Goal: Obtain resource: Download file/media

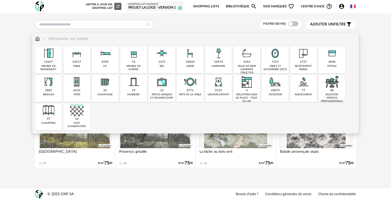
click at [214, 54] on img at bounding box center [219, 54] width 14 height 14
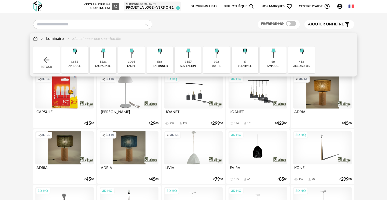
click at [127, 61] on div "3004 lampe" at bounding box center [131, 60] width 27 height 27
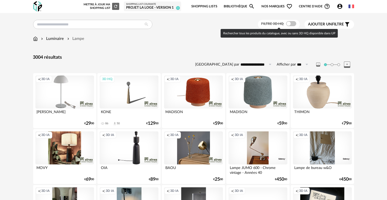
click at [290, 24] on span at bounding box center [291, 23] width 10 height 5
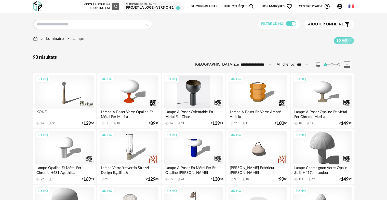
click at [203, 93] on div "3D HQ" at bounding box center [193, 92] width 59 height 33
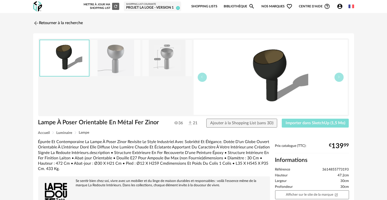
click at [297, 126] on button "Importer dans SketchUp (1,5 Mo)" at bounding box center [315, 123] width 67 height 9
click at [82, 21] on link "Retourner à la recherche" at bounding box center [57, 23] width 50 height 11
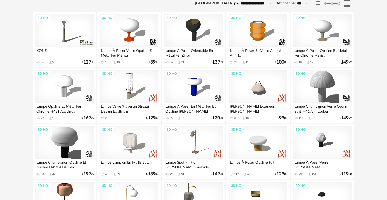
scroll to position [72, 0]
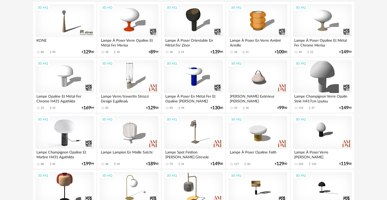
click at [68, 125] on div "3D HQ" at bounding box center [64, 132] width 59 height 33
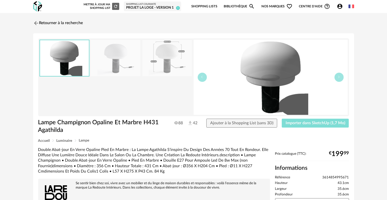
click at [300, 123] on span "Importer dans SketchUp (1,7 Mo)" at bounding box center [315, 123] width 60 height 4
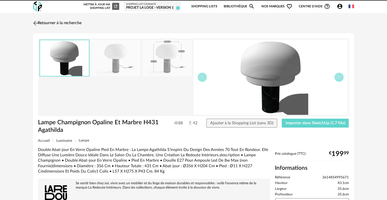
click at [41, 21] on link "Retourner à la recherche" at bounding box center [57, 23] width 50 height 11
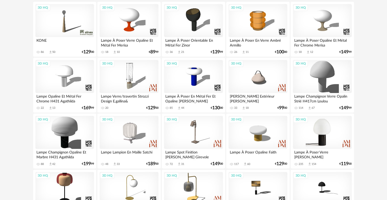
click at [320, 137] on div "3D HQ" at bounding box center [322, 132] width 59 height 33
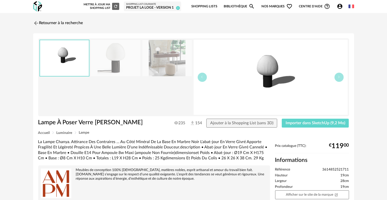
click at [119, 59] on img at bounding box center [115, 58] width 49 height 36
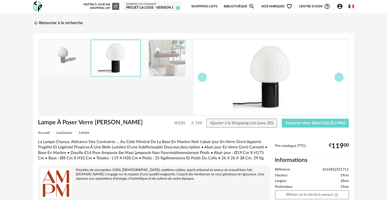
click at [172, 63] on img at bounding box center [166, 58] width 49 height 36
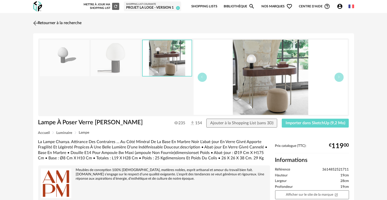
click at [50, 22] on link "Retourner à la recherche" at bounding box center [57, 23] width 50 height 11
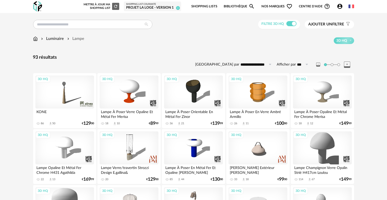
click at [338, 7] on icon "Account Circle icon" at bounding box center [339, 6] width 5 height 5
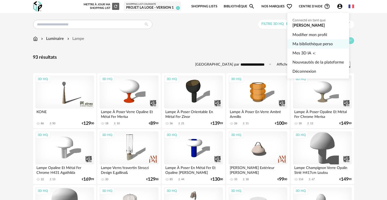
click at [314, 42] on link "Ma bibliothèque perso" at bounding box center [317, 43] width 51 height 9
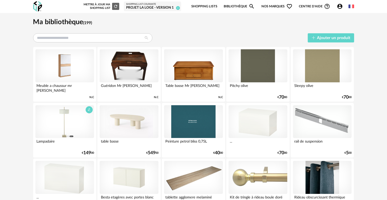
click at [71, 125] on div at bounding box center [64, 121] width 59 height 33
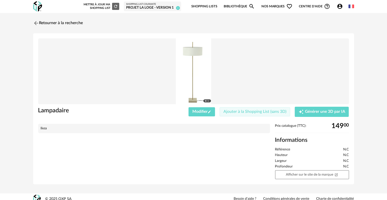
click at [227, 113] on span "Ajouter à la Shopping List (sans 3D)" at bounding box center [254, 112] width 63 height 4
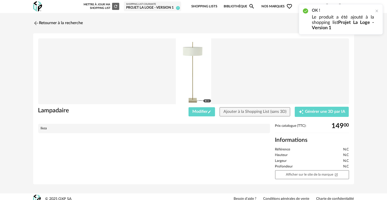
click at [307, 169] on div "Prix catalogue (TTC): 149 00 Informations Référence N.C Hauteur N.C Largeur N.C…" at bounding box center [311, 151] width 79 height 55
click at [302, 173] on link "Afficher sur le site de la marque Open In New icon" at bounding box center [312, 175] width 74 height 9
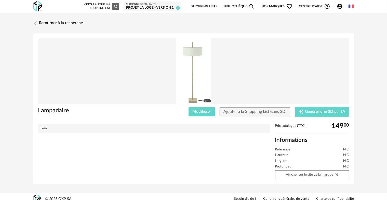
click at [332, 59] on img at bounding box center [193, 71] width 311 height 66
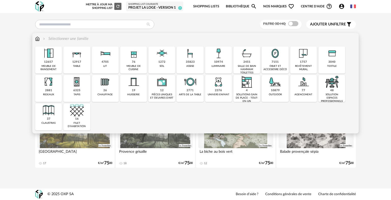
click at [76, 69] on div "12917 table" at bounding box center [76, 60] width 27 height 27
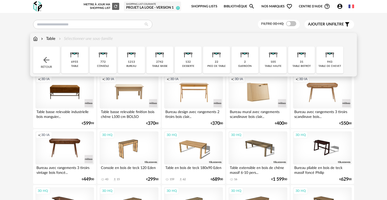
click at [107, 63] on div "772 console" at bounding box center [103, 60] width 27 height 27
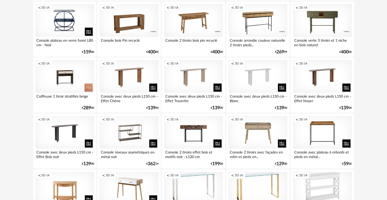
scroll to position [466, 0]
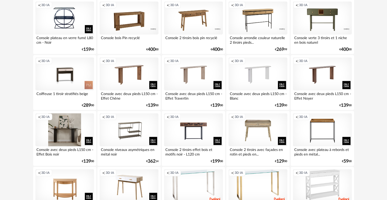
click at [70, 125] on div "Creation icon 3D IA" at bounding box center [64, 130] width 59 height 33
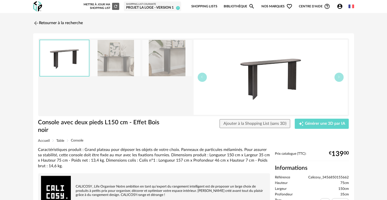
click at [162, 65] on img at bounding box center [166, 58] width 49 height 36
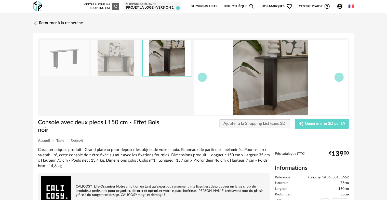
click at [133, 66] on img at bounding box center [115, 58] width 49 height 36
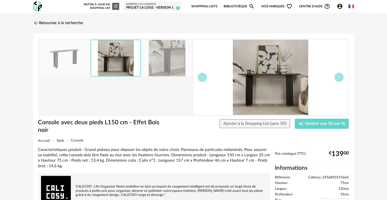
click at [96, 66] on img at bounding box center [115, 58] width 49 height 36
click at [84, 54] on img at bounding box center [64, 58] width 49 height 36
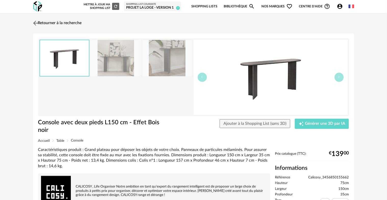
click at [47, 24] on link "Retourner à la recherche" at bounding box center [57, 23] width 50 height 11
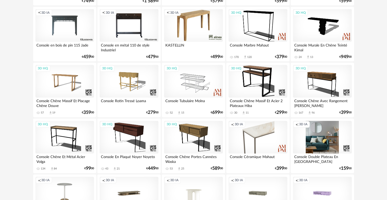
scroll to position [906, 0]
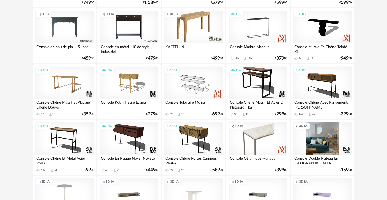
click at [274, 39] on div "3D HQ" at bounding box center [257, 27] width 59 height 33
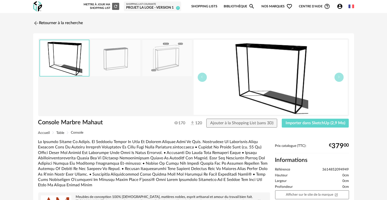
click at [175, 54] on img at bounding box center [166, 58] width 49 height 36
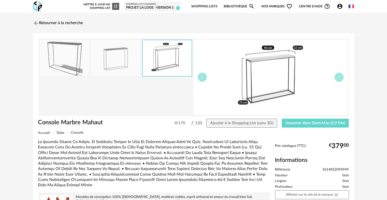
click at [127, 58] on img at bounding box center [115, 58] width 49 height 36
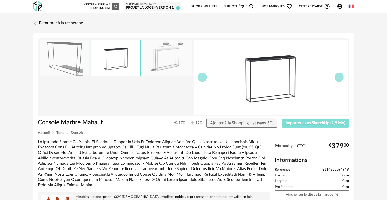
click at [304, 124] on span "Importer dans SketchUp (2,9 Mo)" at bounding box center [315, 123] width 60 height 4
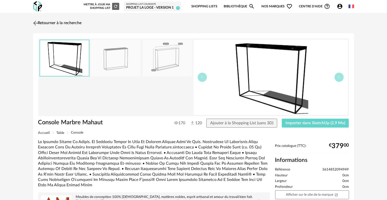
click at [73, 18] on link "Retourner à la recherche" at bounding box center [57, 23] width 50 height 11
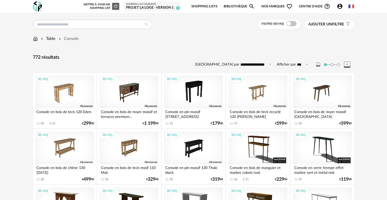
click at [35, 40] on img at bounding box center [35, 39] width 5 height 6
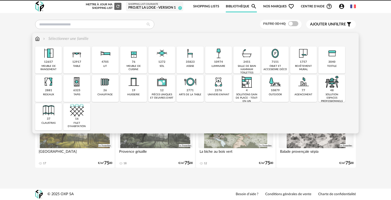
click at [193, 63] on div "35823" at bounding box center [190, 62] width 9 height 4
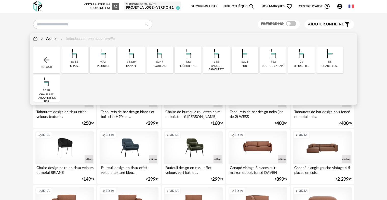
click at [156, 68] on div "fauteuil" at bounding box center [160, 66] width 12 height 3
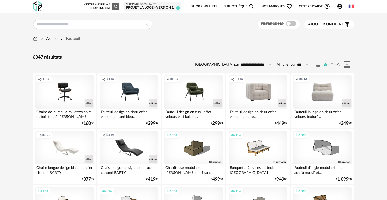
click at [292, 22] on span at bounding box center [291, 23] width 10 height 5
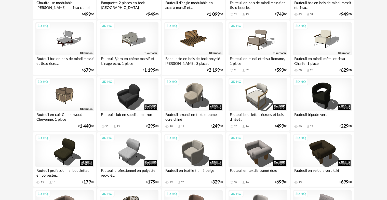
scroll to position [111, 0]
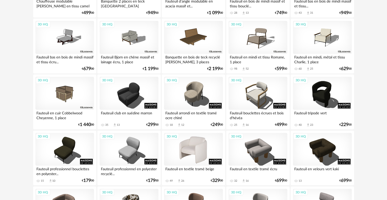
click at [203, 148] on div "3D HQ" at bounding box center [193, 149] width 59 height 33
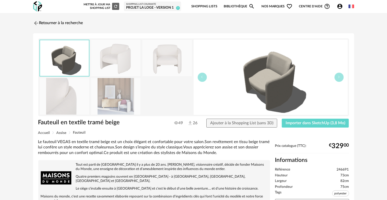
click at [107, 91] on img at bounding box center [115, 96] width 49 height 36
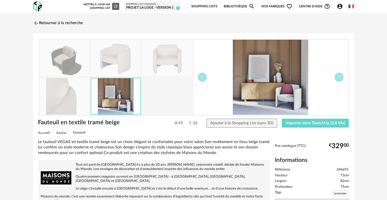
click at [74, 94] on img at bounding box center [64, 96] width 49 height 36
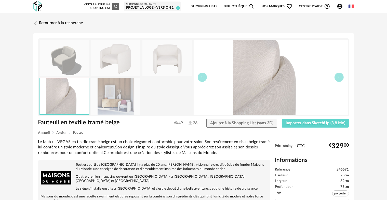
click at [174, 65] on img at bounding box center [166, 58] width 49 height 36
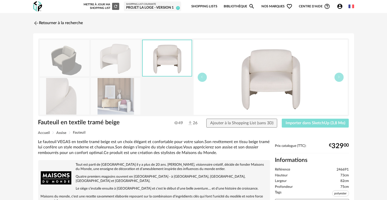
click at [295, 126] on button "Importer dans SketchUp (3,8 Mo)" at bounding box center [315, 123] width 67 height 9
click at [68, 29] on div "Retourner à la recherche Fauteuil en textile tramé beige Fauteuil en textile tr…" at bounding box center [194, 183] width 330 height 331
click at [68, 24] on link "Retourner à la recherche" at bounding box center [57, 23] width 50 height 11
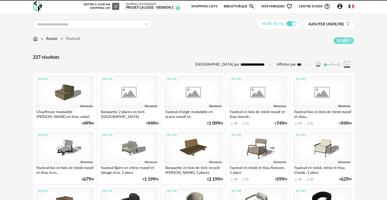
scroll to position [111, 0]
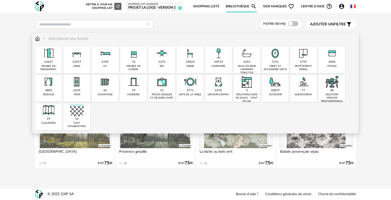
click at [283, 66] on div "objet et accessoire déco" at bounding box center [275, 68] width 24 height 7
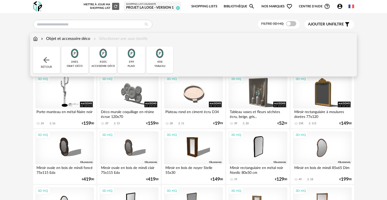
click at [103, 65] on div "accessoire déco" at bounding box center [102, 66] width 23 height 3
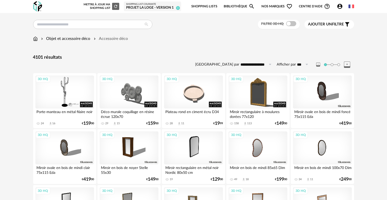
click at [291, 22] on span at bounding box center [291, 23] width 10 height 5
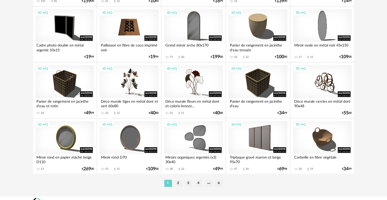
scroll to position [1027, 0]
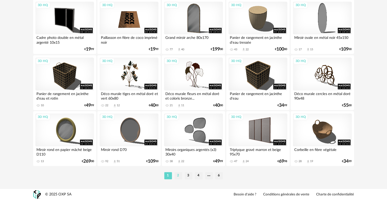
click at [179, 175] on li "2" at bounding box center [178, 175] width 8 height 7
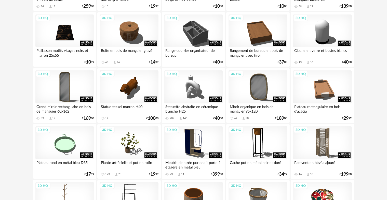
scroll to position [406, 0]
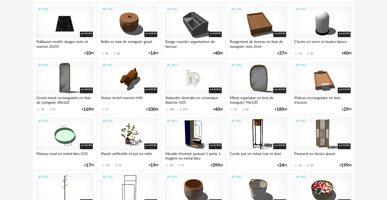
click at [193, 73] on div "3D HQ" at bounding box center [193, 78] width 59 height 33
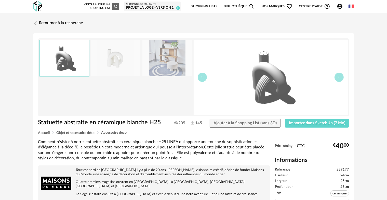
click at [290, 128] on div "Statuette abstraite en céramique blanche H25 209 145 Ajouter à la Shopping List…" at bounding box center [194, 125] width 316 height 12
click at [290, 126] on button "Importer dans SketchUp (7 Mo)" at bounding box center [317, 123] width 64 height 9
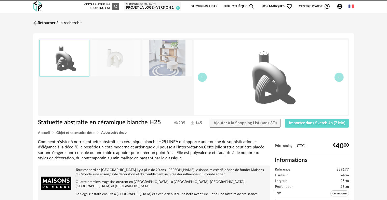
click at [65, 25] on link "Retourner à la recherche" at bounding box center [57, 23] width 50 height 11
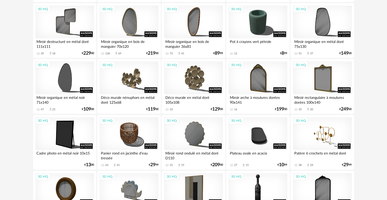
scroll to position [936, 0]
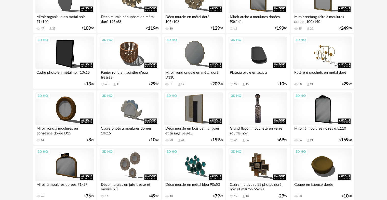
click at [266, 115] on div "3D HQ" at bounding box center [257, 109] width 59 height 33
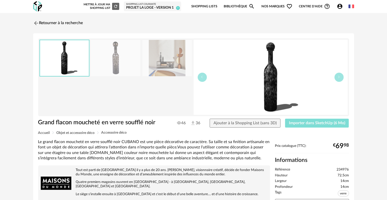
click at [293, 122] on span "Importer dans SketchUp (6 Mo)" at bounding box center [317, 123] width 56 height 4
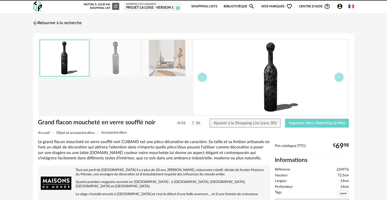
click at [73, 24] on link "Retourner à la recherche" at bounding box center [57, 23] width 50 height 11
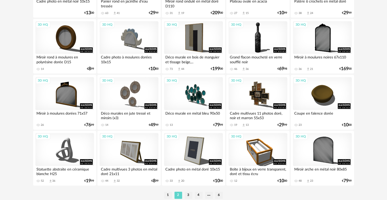
scroll to position [1027, 0]
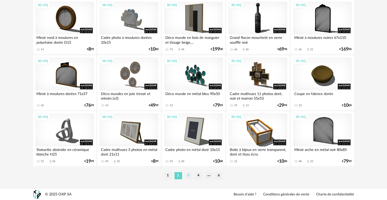
click at [186, 176] on li "3" at bounding box center [189, 175] width 8 height 7
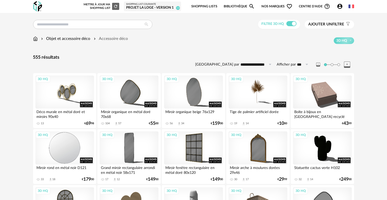
click at [78, 152] on div "3D HQ" at bounding box center [64, 148] width 59 height 33
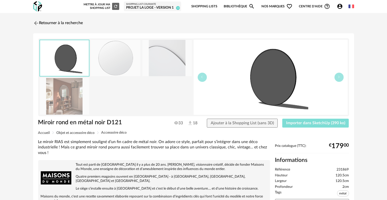
click at [294, 124] on span "Importer dans SketchUp (390 ko)" at bounding box center [315, 123] width 59 height 4
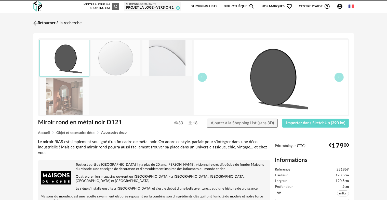
click at [50, 26] on link "Retourner à la recherche" at bounding box center [57, 23] width 50 height 11
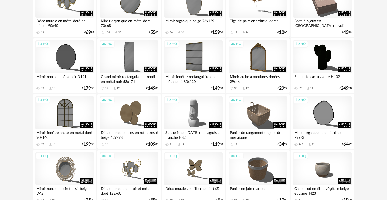
scroll to position [95, 0]
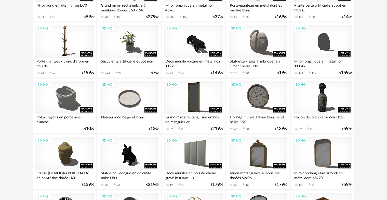
scroll to position [735, 0]
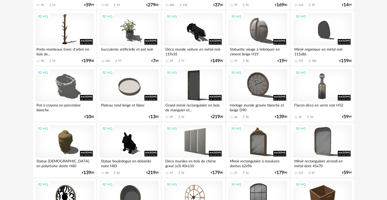
click at [315, 94] on div "3D HQ" at bounding box center [322, 85] width 59 height 33
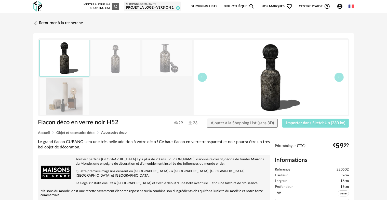
click at [296, 126] on button "Importer dans SketchUp (230 ko)" at bounding box center [315, 123] width 67 height 9
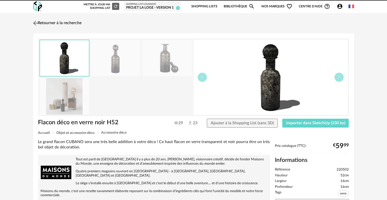
click at [43, 26] on link "Retourner à la recherche" at bounding box center [57, 23] width 50 height 11
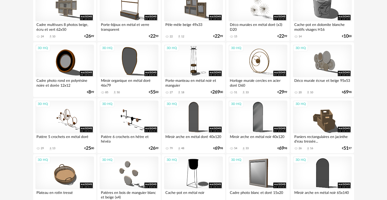
scroll to position [1027, 0]
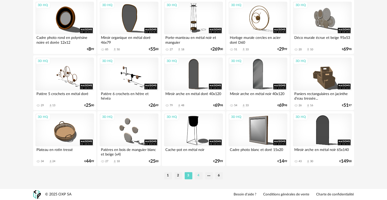
click at [200, 177] on li "4" at bounding box center [199, 175] width 8 height 7
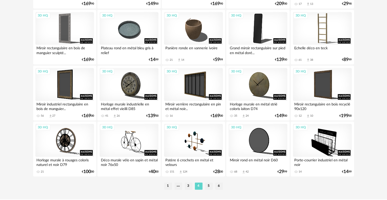
scroll to position [1027, 0]
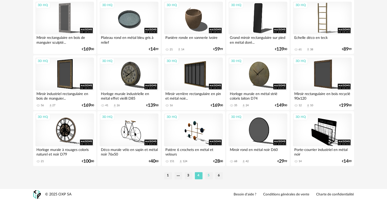
click at [209, 176] on li "5" at bounding box center [209, 175] width 8 height 7
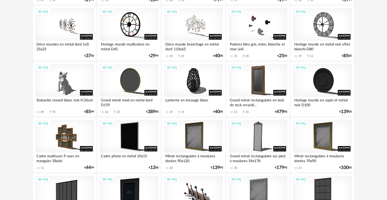
scroll to position [293, 0]
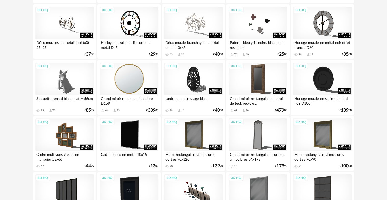
click at [127, 70] on div "3D HQ" at bounding box center [129, 79] width 59 height 33
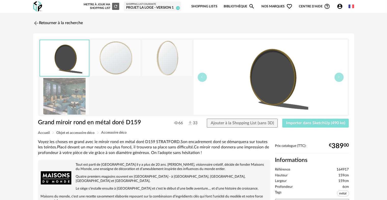
click at [290, 124] on span "Importer dans SketchUp (490 ko)" at bounding box center [315, 123] width 59 height 4
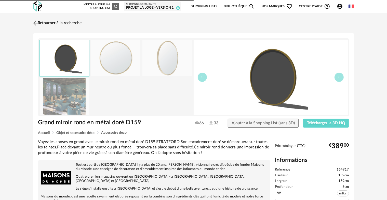
click at [50, 25] on link "Retourner à la recherche" at bounding box center [57, 23] width 50 height 11
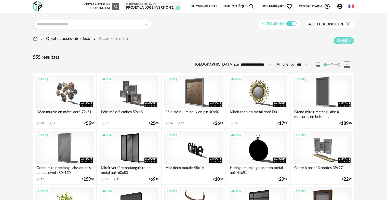
click at [102, 25] on input "text" at bounding box center [92, 24] width 119 height 9
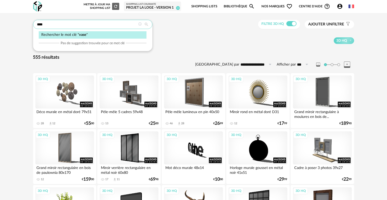
type input "****"
type input "**********"
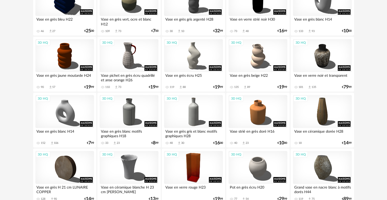
scroll to position [428, 0]
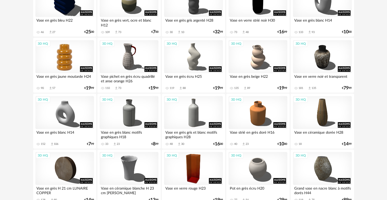
click at [71, 62] on div "3D HQ" at bounding box center [64, 56] width 59 height 33
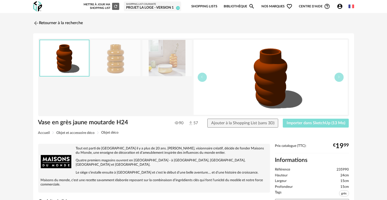
click at [289, 124] on span "Importer dans SketchUp (13 Mo)" at bounding box center [315, 123] width 59 height 4
click at [79, 23] on link "Retourner à la recherche" at bounding box center [57, 23] width 50 height 11
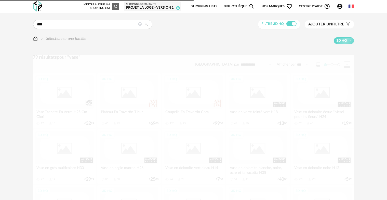
scroll to position [428, 0]
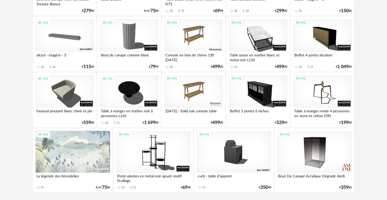
scroll to position [799, 0]
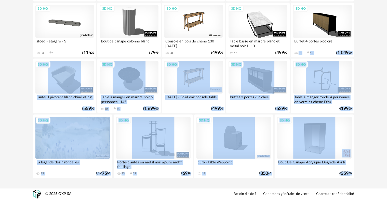
drag, startPoint x: 386, startPoint y: 171, endPoint x: 391, endPoint y: 45, distance: 126.3
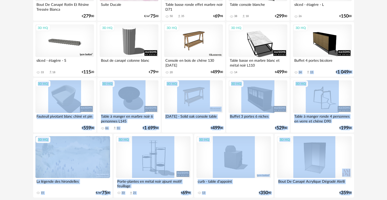
scroll to position [0, 0]
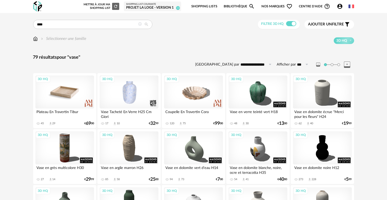
click at [57, 104] on div "3D HQ" at bounding box center [64, 92] width 59 height 33
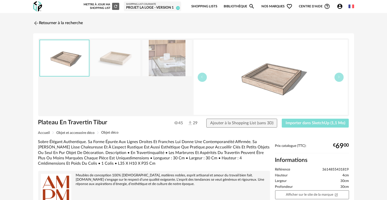
click at [307, 124] on span "Importer dans SketchUp (1,1 Mo)" at bounding box center [315, 123] width 60 height 4
click at [360, 0] on header "Nouvelle shopping list Mettre à jour ma Shopping List Refresh icon Shopping Lis…" at bounding box center [193, 6] width 387 height 13
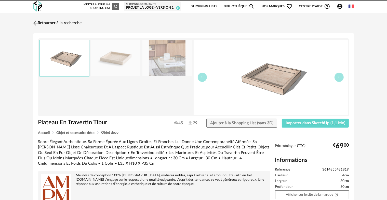
click at [53, 24] on link "Retourner à la recherche" at bounding box center [57, 23] width 50 height 11
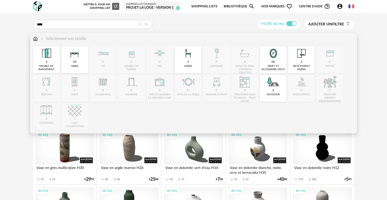
click at [32, 39] on div "Sélectionner une famille Close icon 4 meuble de rangement 10 table 0 lit 0 meub…" at bounding box center [193, 83] width 327 height 101
click at [35, 39] on img at bounding box center [35, 39] width 5 height 6
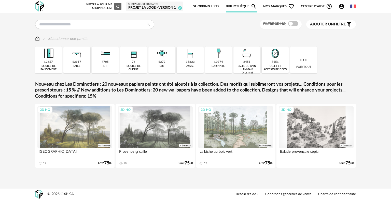
click at [341, 8] on icon "Account Circle icon" at bounding box center [341, 6] width 5 height 5
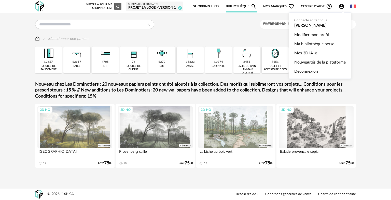
click at [342, 6] on icon "Account Circle icon" at bounding box center [341, 6] width 5 height 5
click at [314, 50] on link "Mes 3D IA Creation icon" at bounding box center [319, 53] width 51 height 9
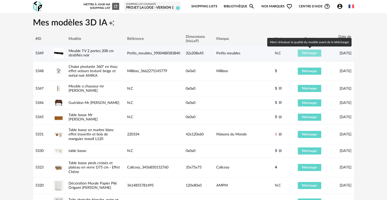
click at [302, 54] on span "Télécharger" at bounding box center [309, 53] width 15 height 3
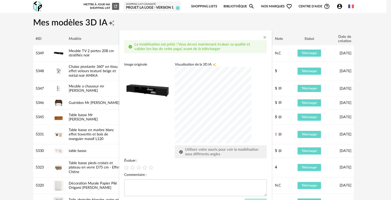
click at [178, 94] on div "dialog" at bounding box center [213, 105] width 76 height 76
click at [148, 169] on icon "dialog" at bounding box center [150, 167] width 5 height 5
click at [148, 183] on textarea "dialog" at bounding box center [195, 188] width 143 height 17
type textarea "*"
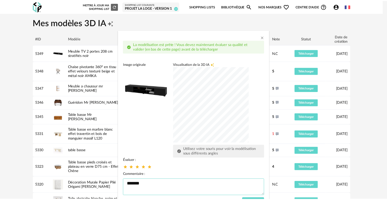
scroll to position [22, 0]
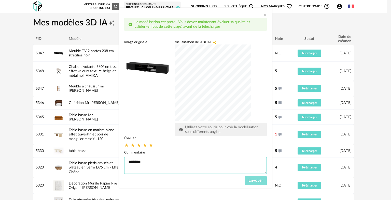
type textarea "*******"
click at [253, 182] on span "Envoyer" at bounding box center [255, 181] width 15 height 4
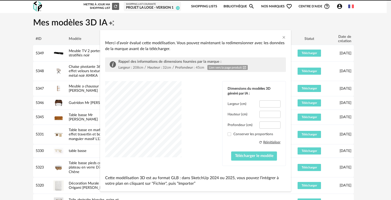
type input "*****"
type input "****"
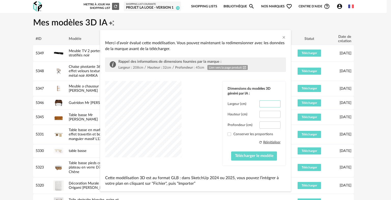
drag, startPoint x: 271, startPoint y: 103, endPoint x: 237, endPoint y: 102, distance: 34.6
click at [259, 102] on input "***" at bounding box center [269, 104] width 21 height 7
click at [271, 103] on input "***" at bounding box center [269, 104] width 21 height 7
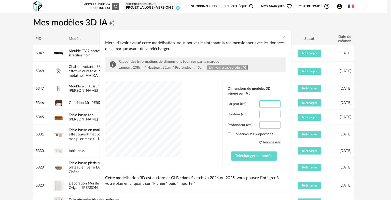
click at [271, 103] on input "***" at bounding box center [269, 104] width 21 height 7
type input "***"
click at [271, 103] on input "***" at bounding box center [269, 104] width 21 height 7
drag, startPoint x: 268, startPoint y: 125, endPoint x: 241, endPoint y: 122, distance: 27.1
click at [241, 122] on div "Profondeur (cm) ****" at bounding box center [254, 125] width 53 height 7
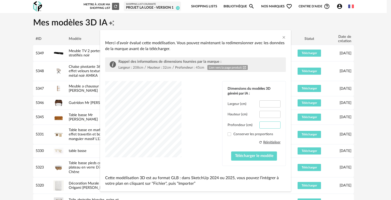
drag, startPoint x: 262, startPoint y: 124, endPoint x: 280, endPoint y: 124, distance: 17.8
click at [280, 124] on div "Dimensions du modèles 3D généré par IA : Largeur (cm) *** Hauteur (cm) **** Pro…" at bounding box center [254, 123] width 63 height 84
type input "**"
click at [241, 159] on button "Télécharger le modèle" at bounding box center [254, 156] width 46 height 9
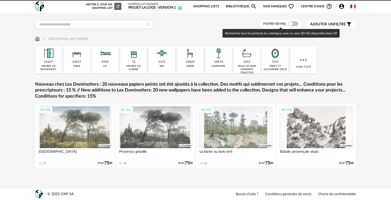
click at [292, 25] on span at bounding box center [293, 23] width 10 height 5
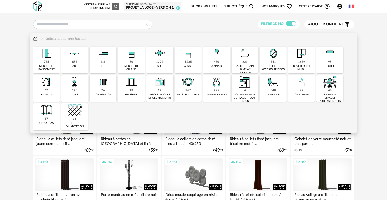
click at [75, 61] on div "657" at bounding box center [74, 62] width 5 height 4
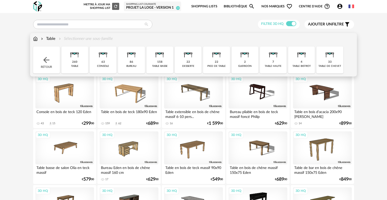
click at [34, 40] on img at bounding box center [35, 39] width 5 height 6
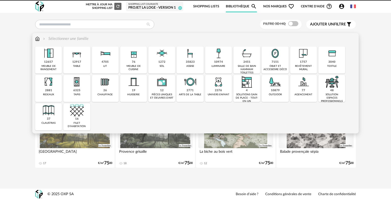
click at [44, 63] on div "12657 meuble de rangement" at bounding box center [48, 60] width 27 height 27
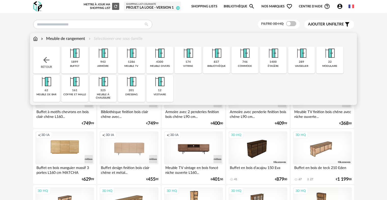
click at [120, 63] on div "1286 meuble tv" at bounding box center [131, 60] width 27 height 27
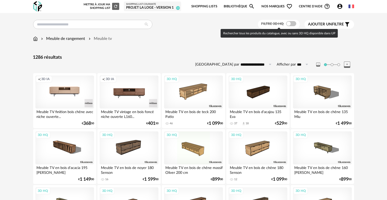
click at [288, 23] on span at bounding box center [291, 23] width 10 height 5
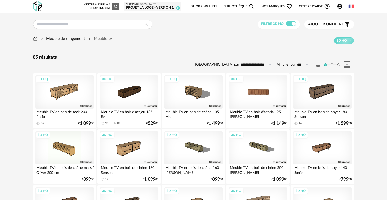
click at [266, 91] on div "3D HQ" at bounding box center [257, 92] width 59 height 33
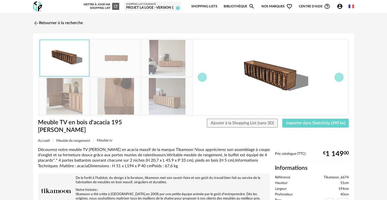
click at [165, 99] on img at bounding box center [166, 96] width 49 height 36
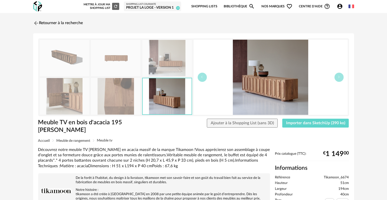
click at [144, 100] on img at bounding box center [167, 96] width 49 height 36
click at [96, 98] on img at bounding box center [115, 96] width 49 height 36
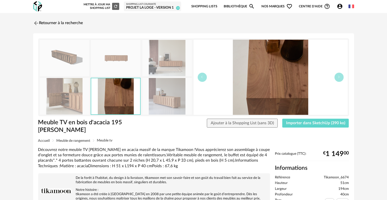
click at [76, 102] on img at bounding box center [64, 96] width 49 height 36
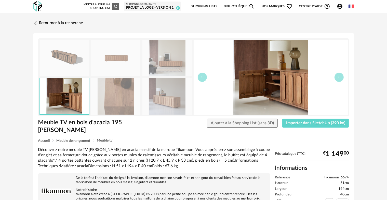
click at [162, 69] on img at bounding box center [166, 58] width 49 height 36
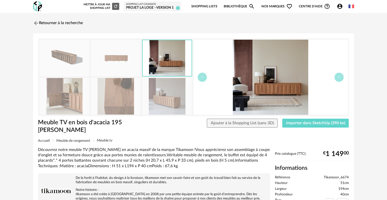
click at [127, 73] on img at bounding box center [115, 58] width 49 height 36
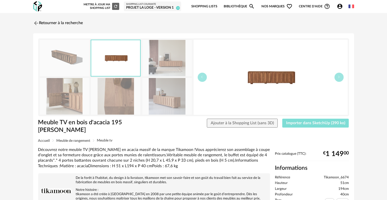
click at [315, 121] on span "Importer dans SketchUp (390 ko)" at bounding box center [315, 123] width 59 height 4
click at [72, 23] on link "Retourner à la recherche" at bounding box center [57, 23] width 50 height 11
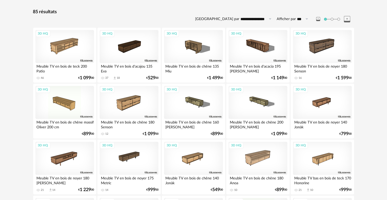
scroll to position [57, 0]
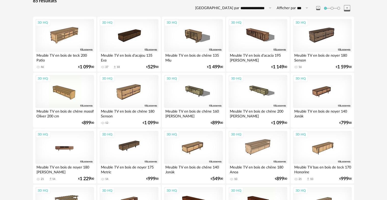
click at [82, 154] on div "3D HQ" at bounding box center [64, 147] width 59 height 33
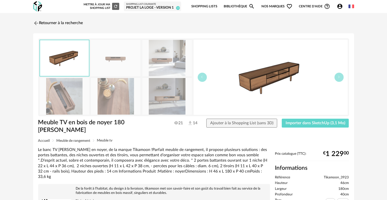
click at [117, 78] on img at bounding box center [115, 96] width 49 height 36
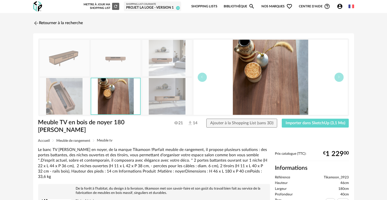
click at [141, 92] on div at bounding box center [115, 77] width 153 height 75
click at [143, 68] on img at bounding box center [166, 58] width 49 height 36
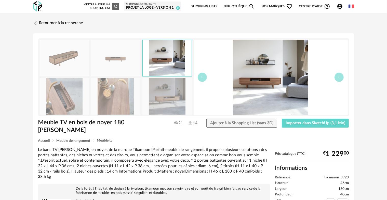
click at [161, 67] on img at bounding box center [167, 58] width 49 height 36
click at [49, 18] on link "Retourner à la recherche" at bounding box center [57, 23] width 50 height 11
